Goal: Task Accomplishment & Management: Use online tool/utility

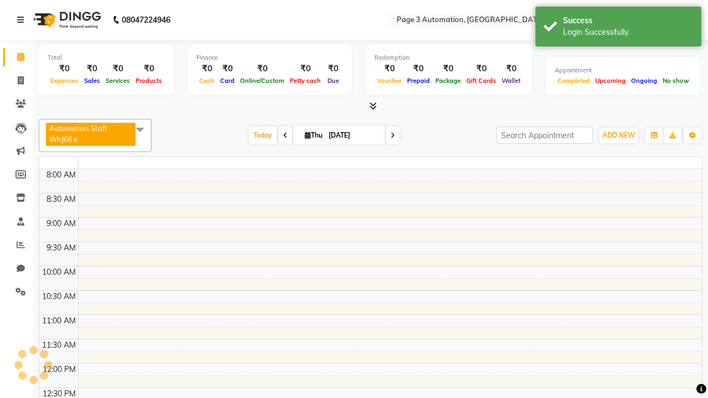
select select "en"
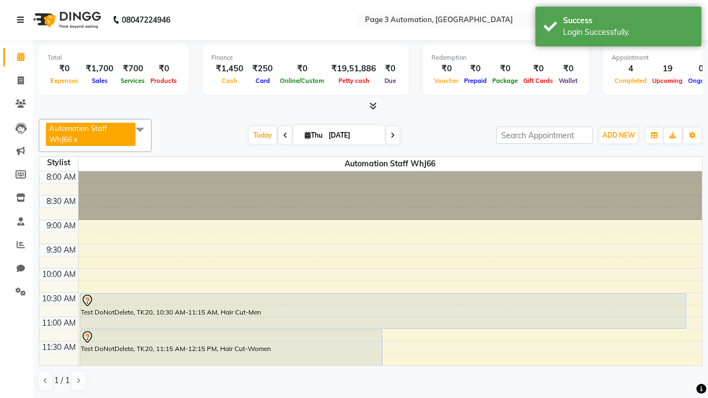
click at [23, 20] on icon at bounding box center [20, 20] width 7 height 8
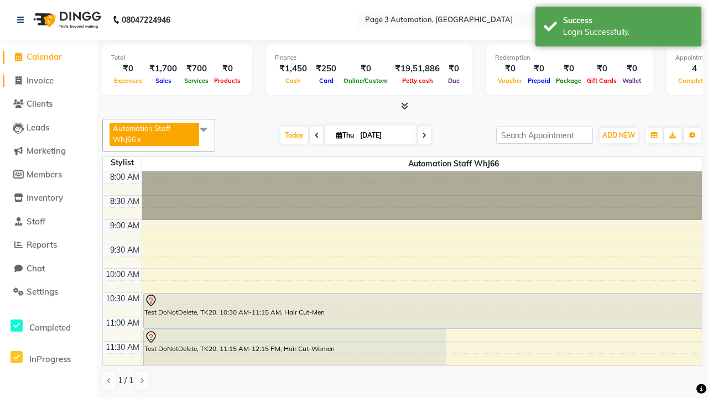
click at [48, 80] on span "Invoice" at bounding box center [40, 80] width 27 height 11
select select "service"
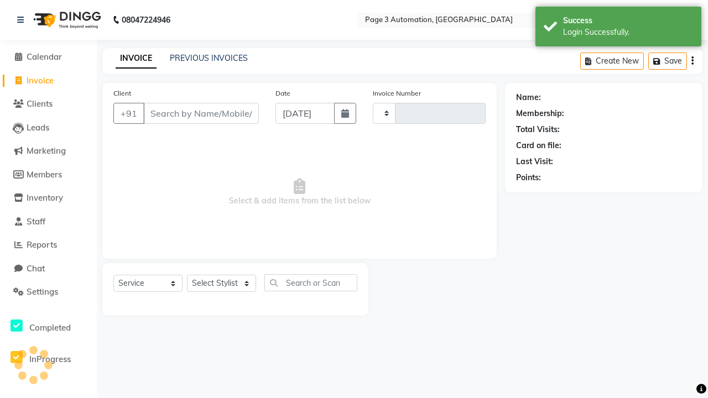
type input "10078"
select select "2774"
click at [23, 20] on icon at bounding box center [20, 20] width 7 height 8
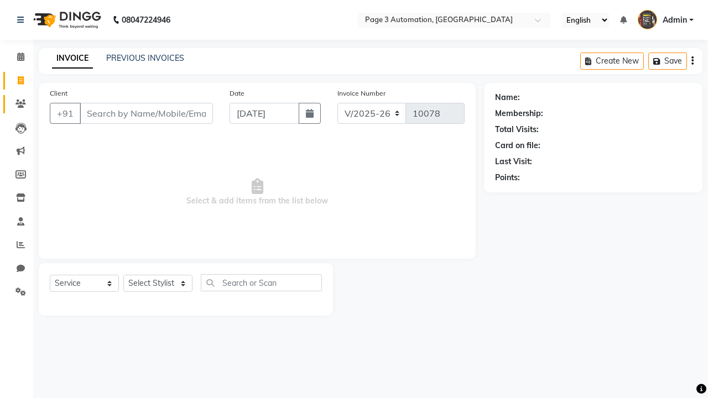
click at [17, 104] on icon at bounding box center [20, 104] width 11 height 8
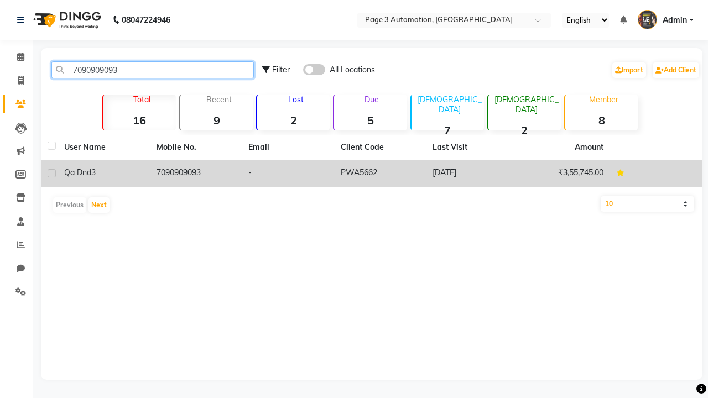
type input "7090909093"
click at [195, 174] on td "7090909093" at bounding box center [196, 173] width 92 height 27
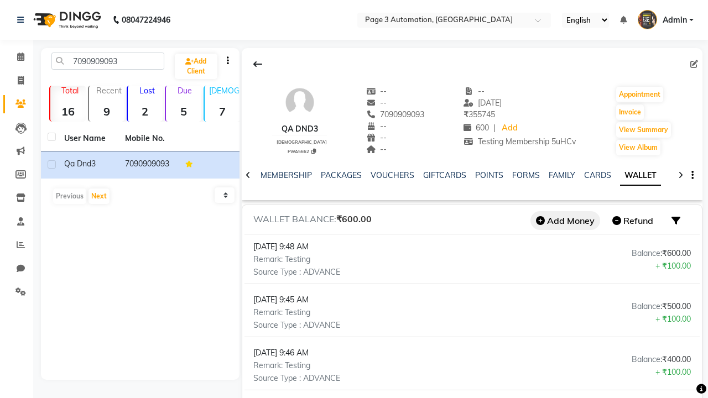
click at [565, 221] on button "Add Money" at bounding box center [565, 220] width 70 height 19
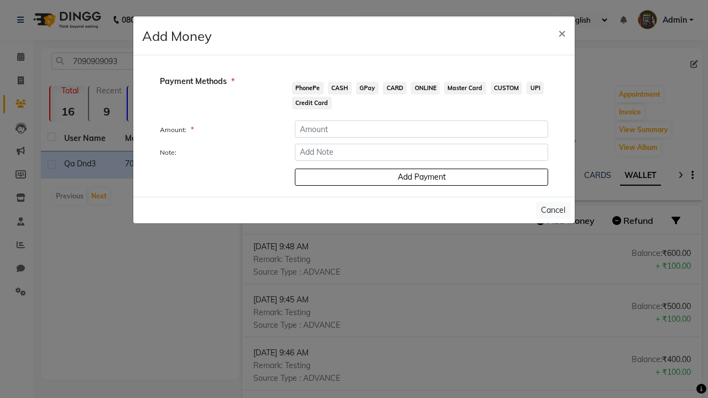
click at [307, 88] on span "PhonePe" at bounding box center [308, 88] width 32 height 13
click at [421, 129] on input "number" at bounding box center [421, 129] width 253 height 17
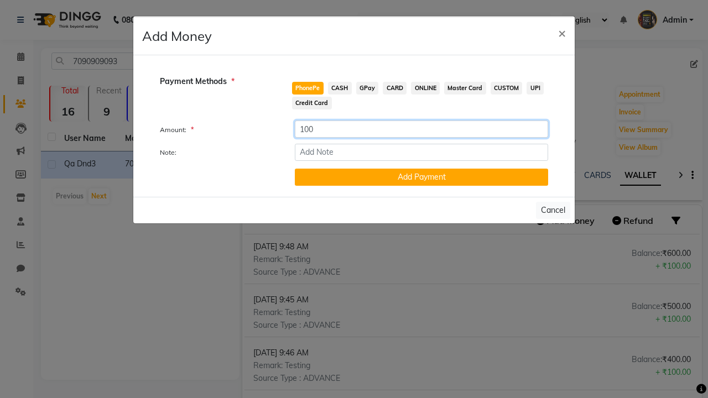
type input "100"
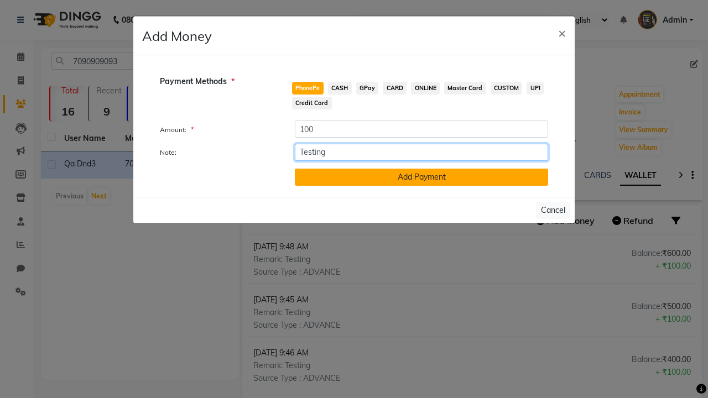
type input "Testing"
click at [421, 177] on button "Add Payment" at bounding box center [421, 177] width 253 height 17
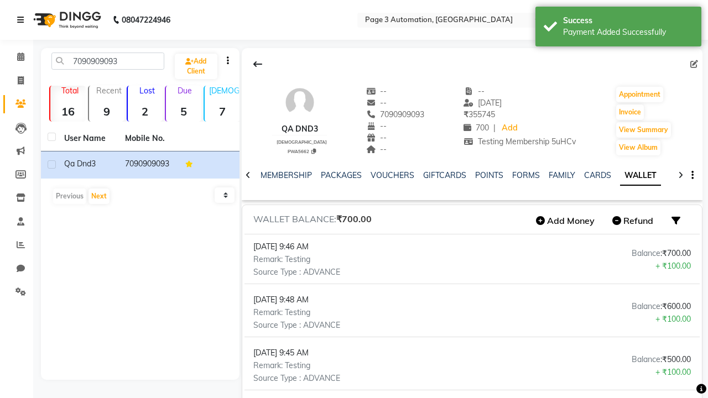
click at [618, 28] on div "Payment Added Successfully" at bounding box center [628, 33] width 130 height 12
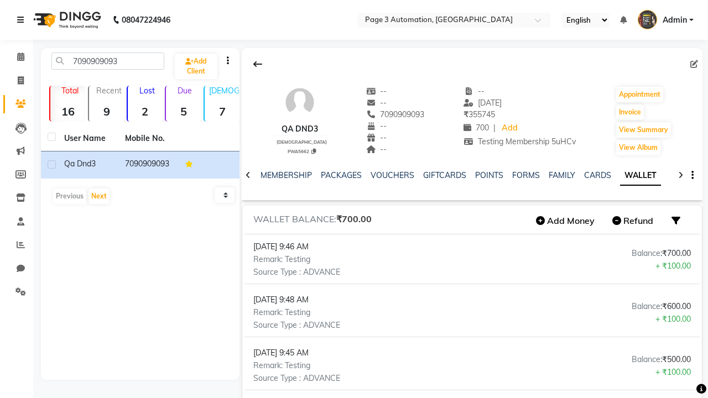
click at [23, 20] on icon at bounding box center [20, 20] width 7 height 8
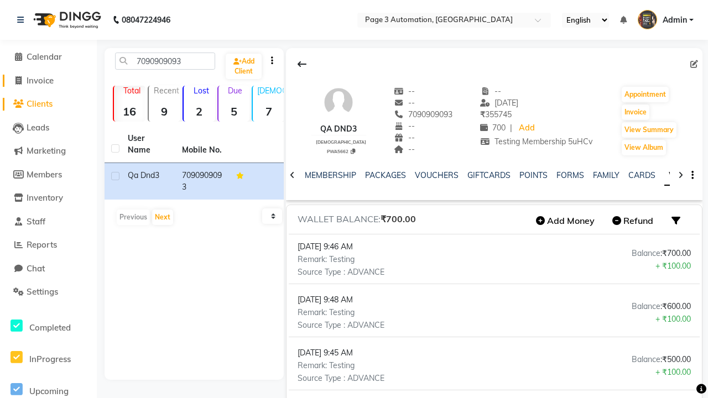
click at [48, 80] on span "Invoice" at bounding box center [40, 80] width 27 height 11
select select "2774"
select select "service"
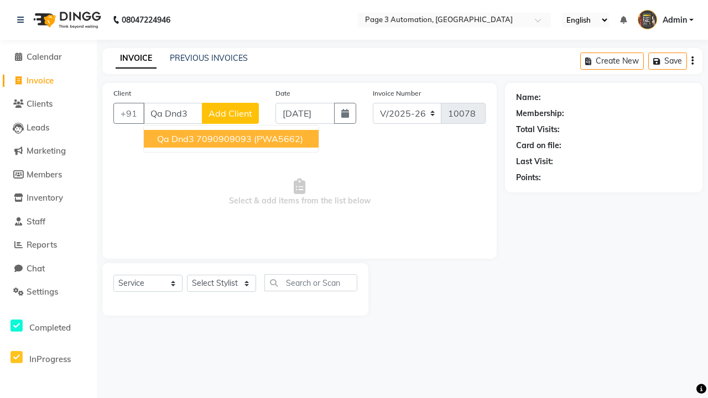
click at [232, 139] on ngb-highlight "7090909093" at bounding box center [223, 138] width 55 height 11
type input "7090909093"
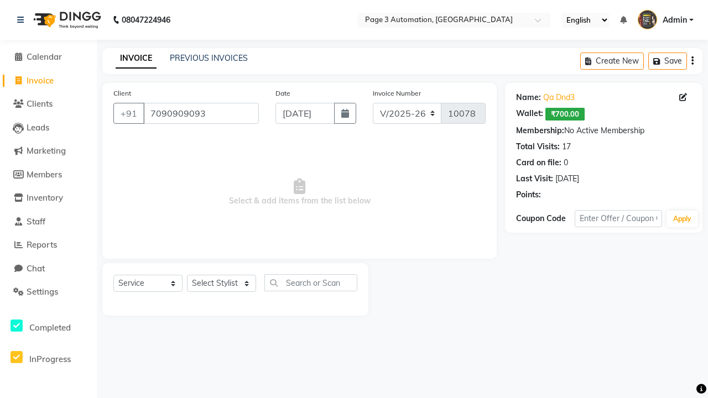
select select "93067"
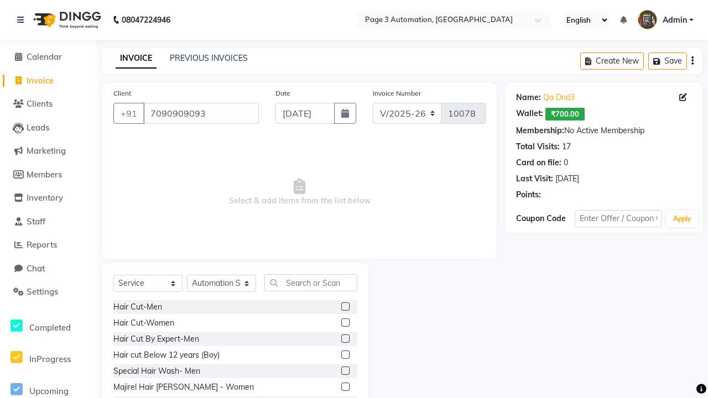
click at [345, 355] on label at bounding box center [345, 355] width 8 height 8
click at [345, 355] on input "checkbox" at bounding box center [344, 355] width 7 height 7
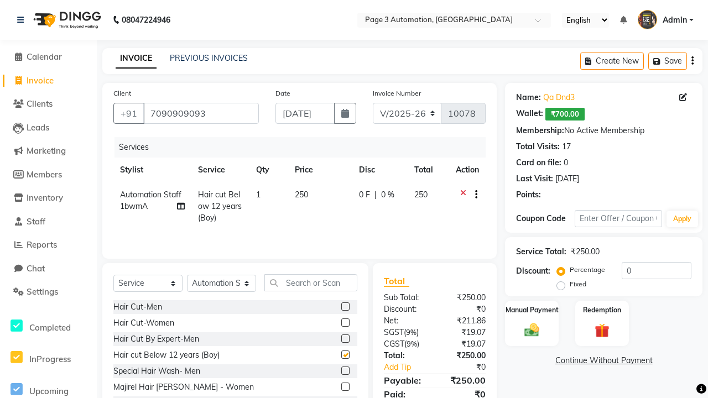
checkbox input "false"
click at [602, 310] on label "Redemption" at bounding box center [602, 309] width 40 height 11
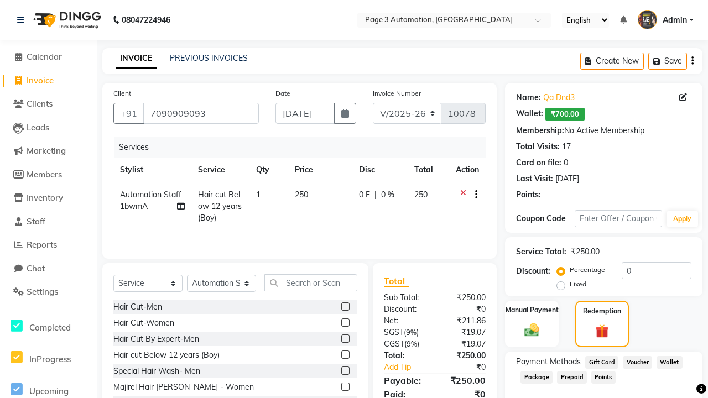
click at [669, 362] on span "Wallet" at bounding box center [669, 362] width 26 height 13
